Goal: Find specific page/section: Find specific page/section

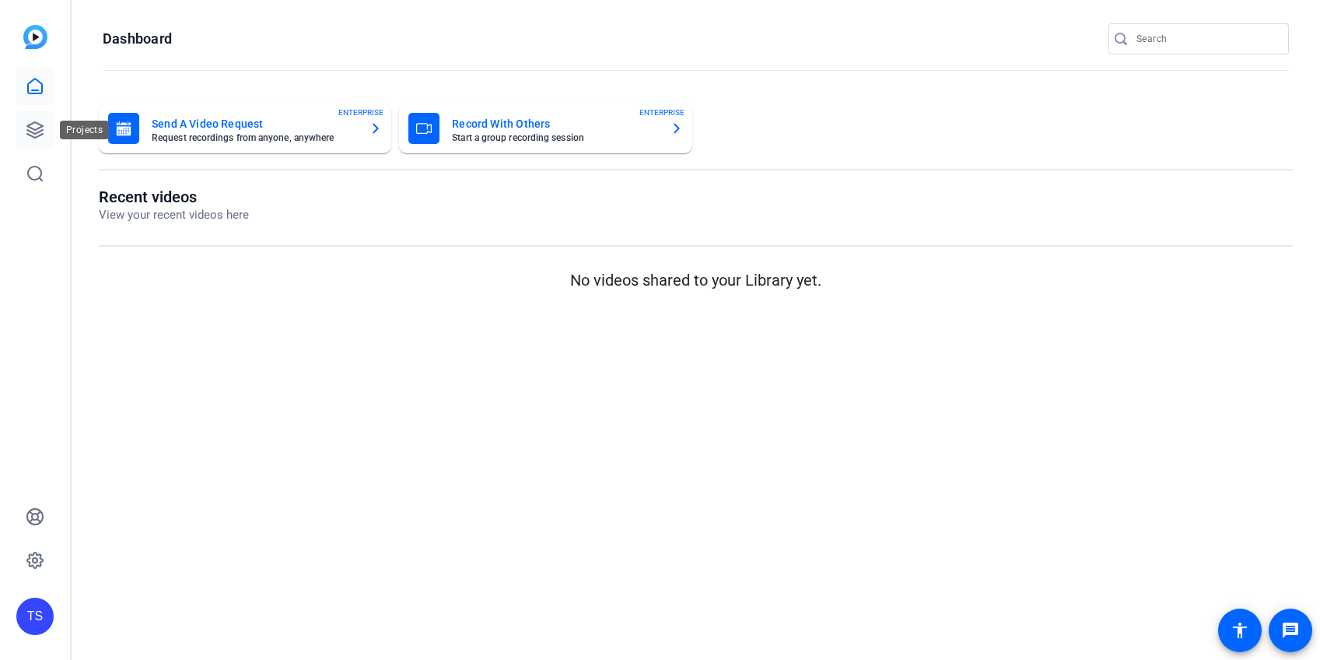
click at [39, 128] on icon at bounding box center [35, 130] width 16 height 16
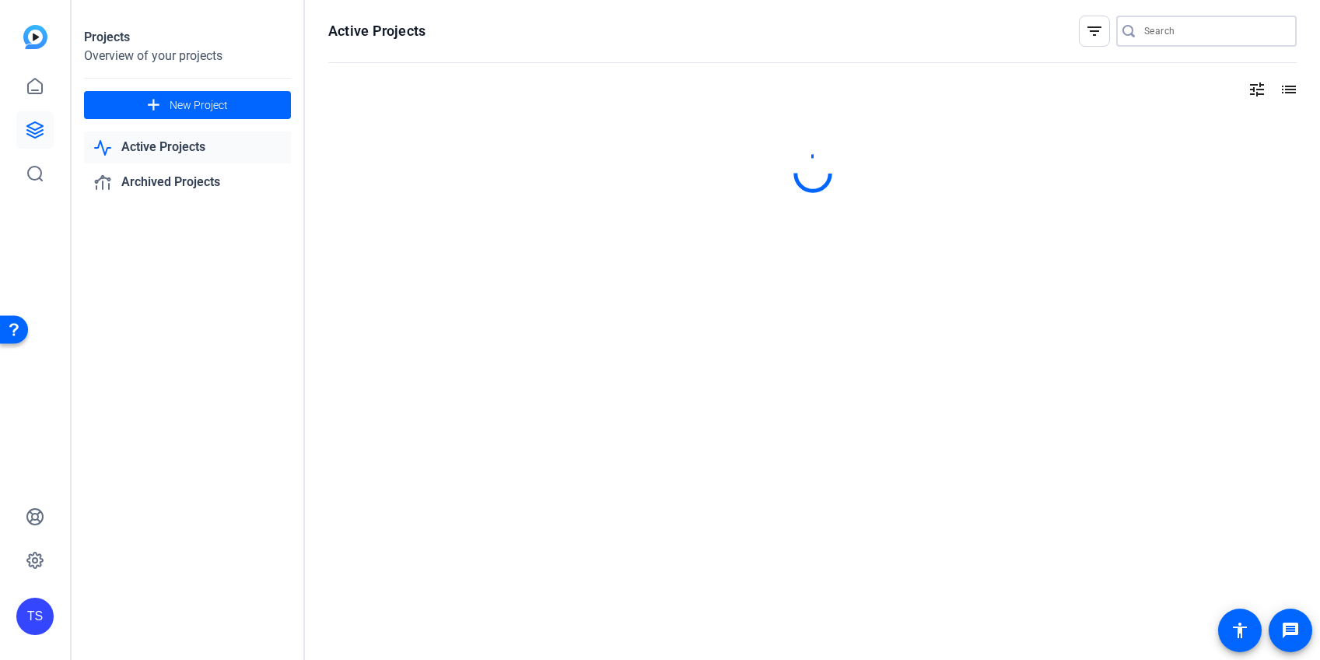
click at [1165, 32] on input "Search" at bounding box center [1214, 31] width 140 height 19
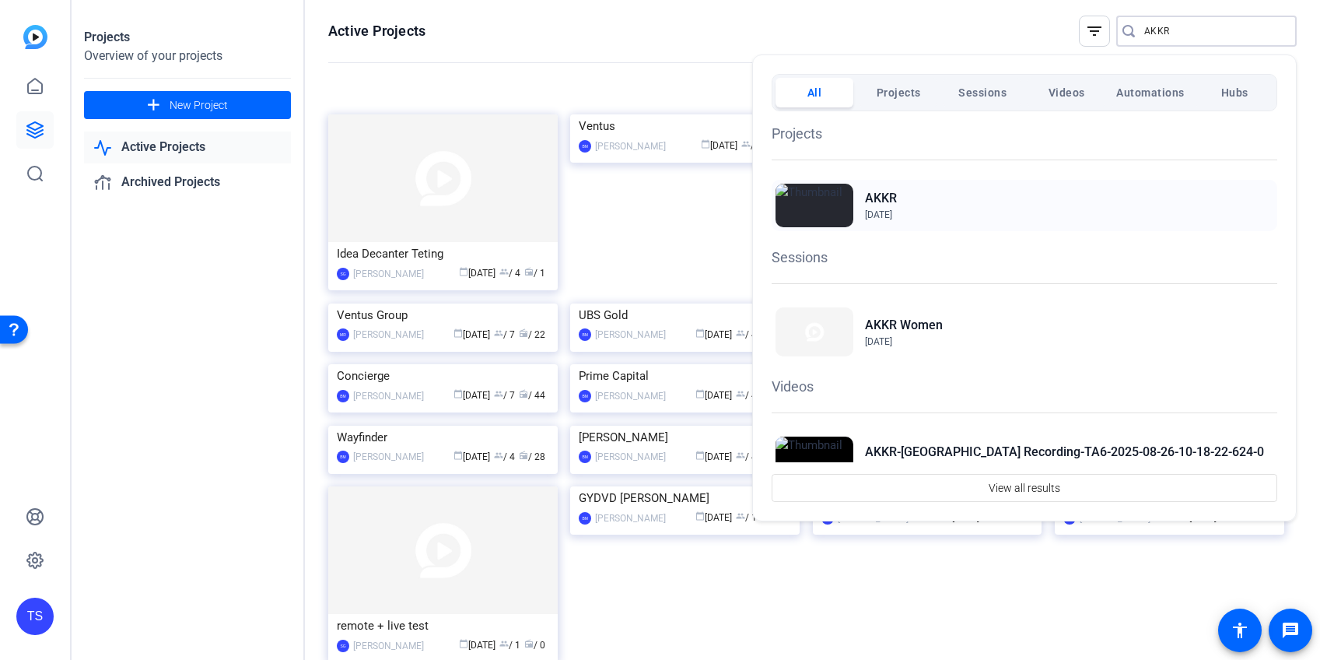
type input "AKKR"
click at [933, 227] on div "AKKR [DATE]" at bounding box center [1025, 205] width 506 height 51
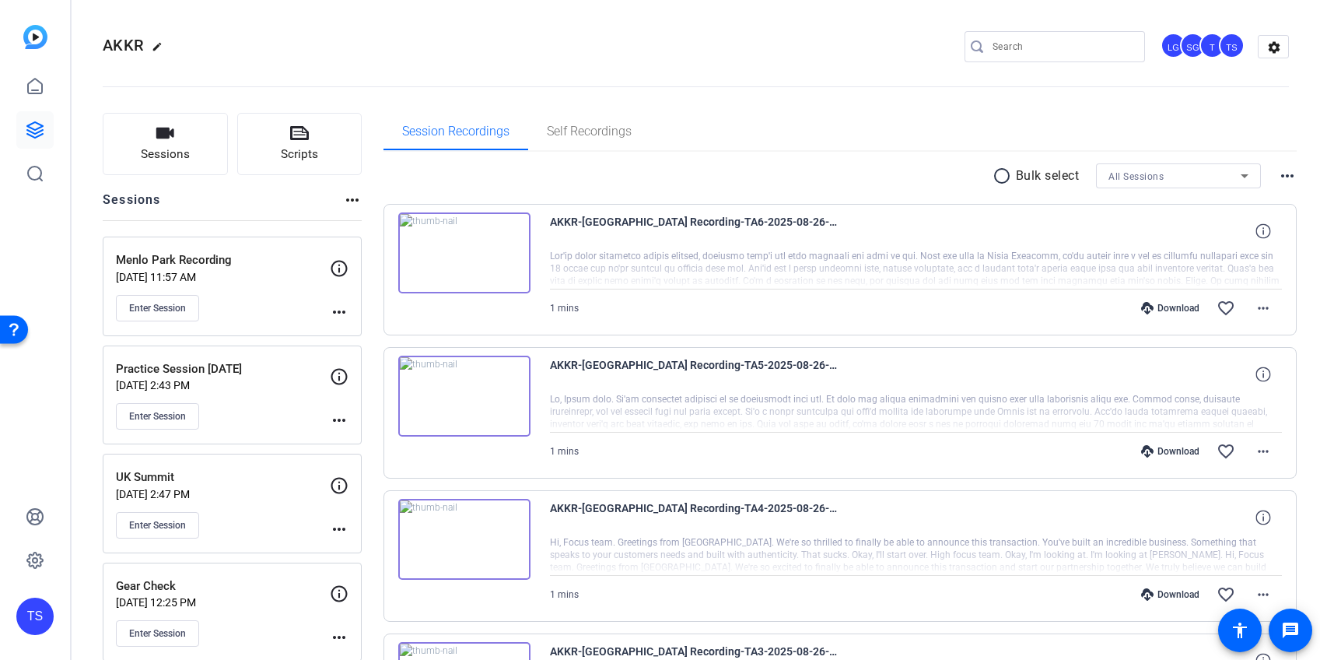
click at [492, 262] on img at bounding box center [464, 252] width 132 height 81
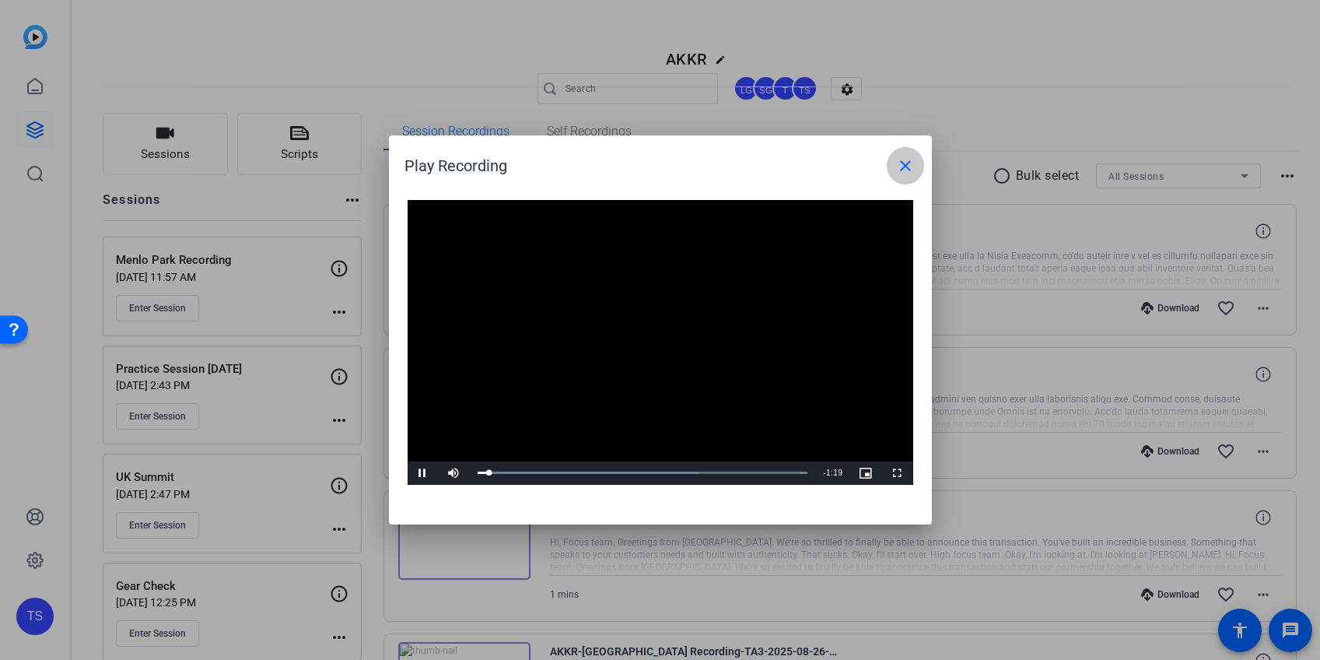
click at [912, 173] on mat-icon "close" at bounding box center [905, 165] width 19 height 19
